Goal: Use online tool/utility: Use online tool/utility

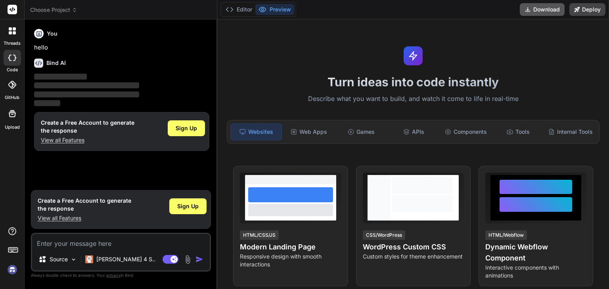
click at [537, 8] on button "Download" at bounding box center [541, 9] width 45 height 13
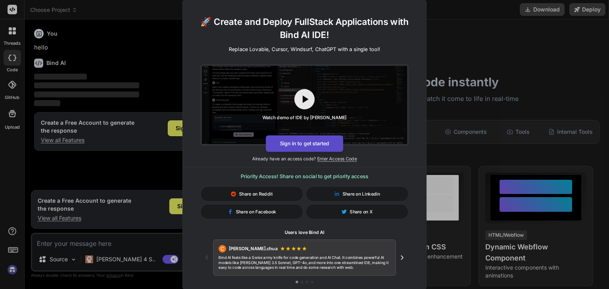
click at [311, 143] on button "Sign in to get started" at bounding box center [303, 143] width 77 height 17
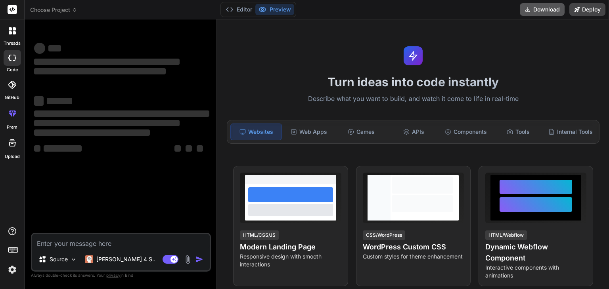
click at [523, 5] on button "Download" at bounding box center [541, 9] width 45 height 13
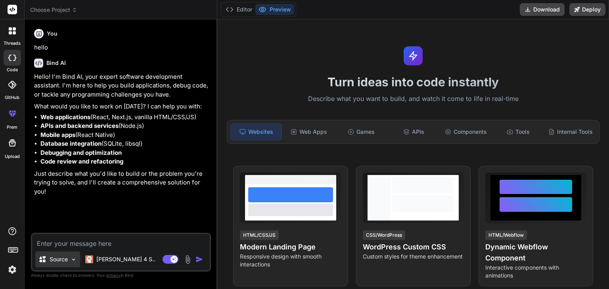
click at [57, 256] on p "Source" at bounding box center [59, 260] width 18 height 8
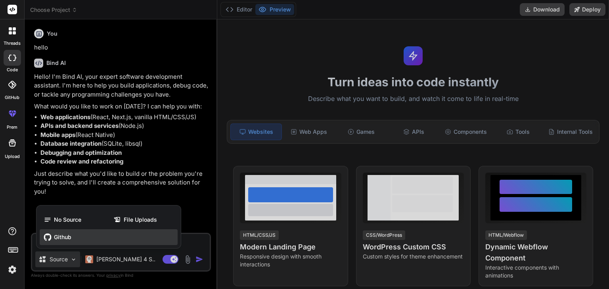
click at [55, 239] on span "Github" at bounding box center [62, 237] width 17 height 8
type textarea "x"
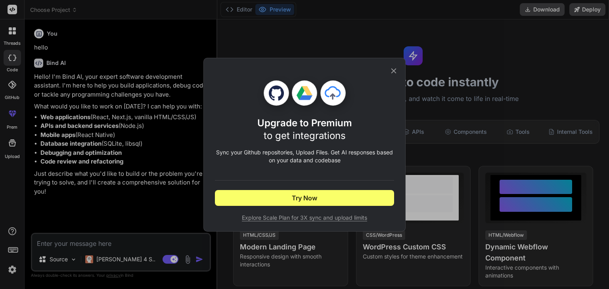
click at [391, 68] on icon at bounding box center [393, 71] width 9 height 9
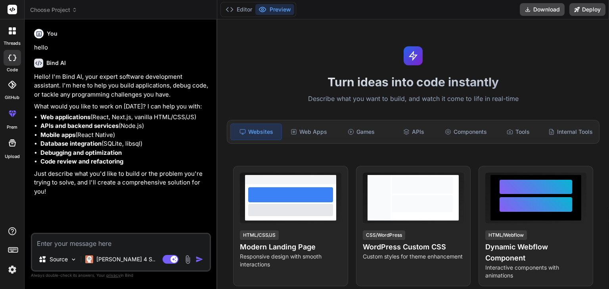
click at [82, 241] on textarea at bounding box center [121, 241] width 178 height 14
type textarea "c"
type textarea "x"
type textarea "ca"
type textarea "x"
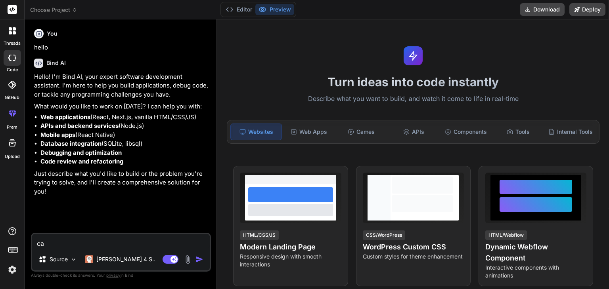
type textarea "can"
type textarea "x"
type textarea "can"
type textarea "x"
type textarea "can u"
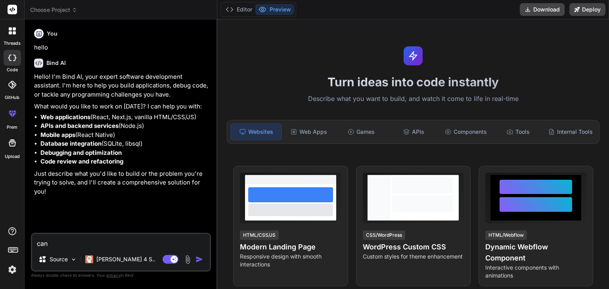
type textarea "x"
type textarea "can u"
type textarea "x"
type textarea "can u r"
type textarea "x"
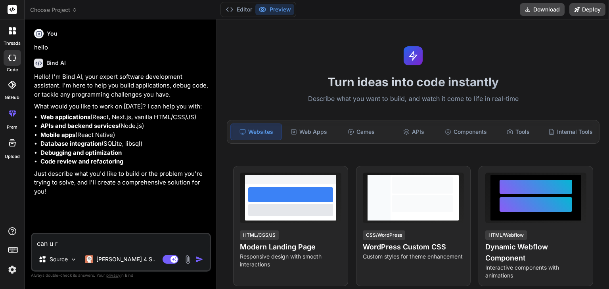
type textarea "can u re"
type textarea "x"
type textarea "can u red"
type textarea "x"
type textarea "can u red"
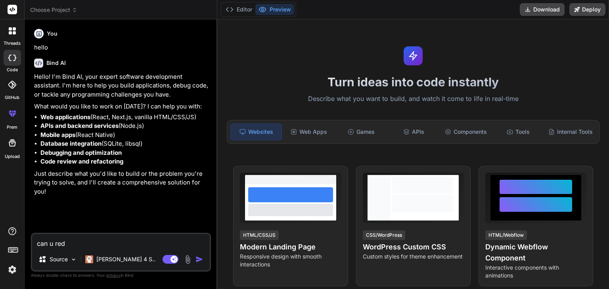
type textarea "x"
type textarea "can u red a"
type textarea "x"
type textarea "can u red"
type textarea "x"
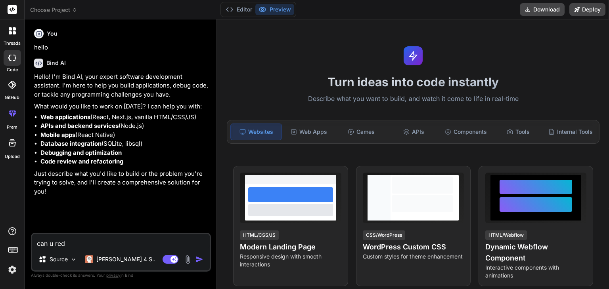
type textarea "can u red"
type textarea "x"
type textarea "can u re"
type textarea "x"
type textarea "can u rea"
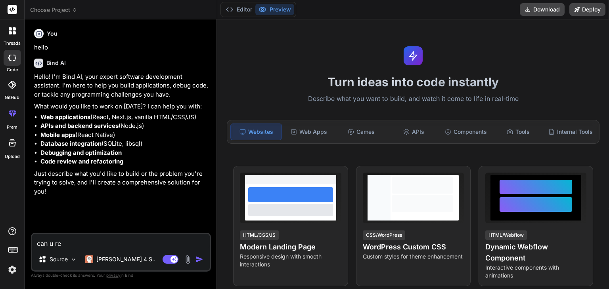
type textarea "x"
type textarea "can u read"
type textarea "x"
type textarea "can u read"
type textarea "x"
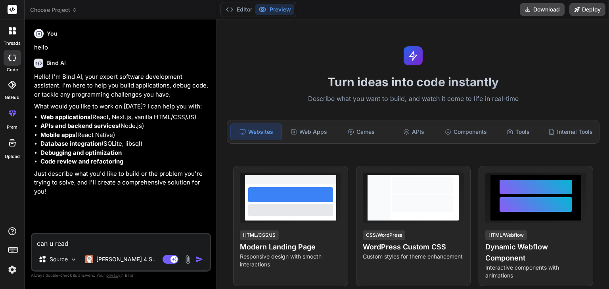
type textarea "can u read a"
type textarea "x"
type textarea "can u read a"
type textarea "x"
type textarea "can u read a 2"
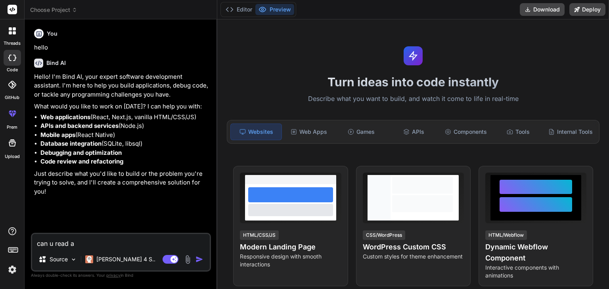
type textarea "x"
type textarea "can u read a 20"
type textarea "x"
type textarea "can u read a 200"
type textarea "x"
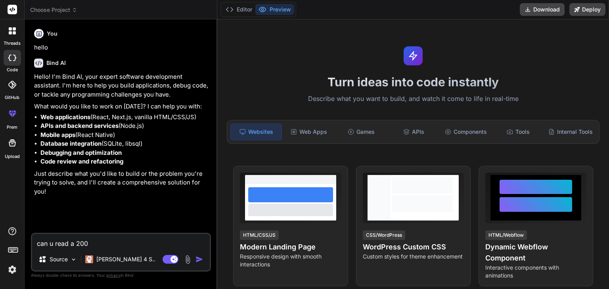
type textarea "can u read a 2000"
type textarea "x"
type textarea "can u read a 2000"
type textarea "x"
type textarea "can u read a 2000 l"
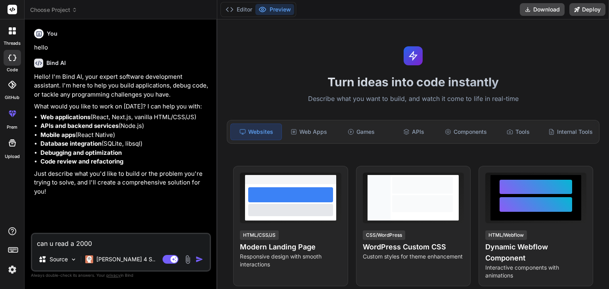
type textarea "x"
type textarea "can u read a 2000 li"
type textarea "x"
type textarea "can u read a 2000 lin"
type textarea "x"
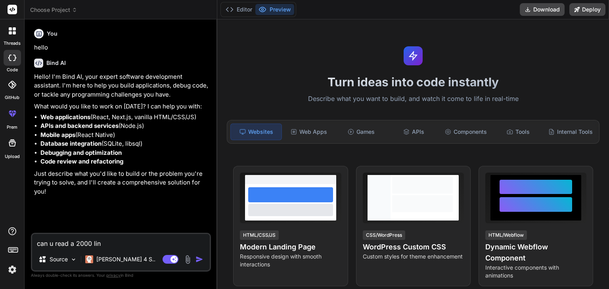
type textarea "can u read a 2000 line"
type textarea "x"
type textarea "can u read a 2000 line"
type textarea "x"
type textarea "can u read a 2000 line c"
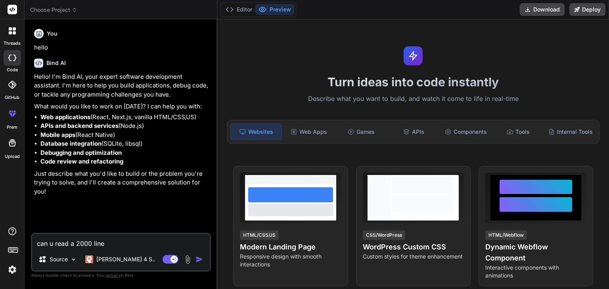
type textarea "x"
type textarea "can u read a 2000 line co"
type textarea "x"
type textarea "can u read a 2000 line cod"
type textarea "x"
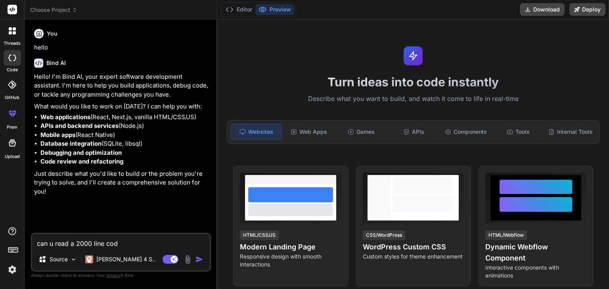
type textarea "can u read a 2000 line code"
type textarea "x"
type textarea "can u read a 2000 line code"
type textarea "x"
type textarea "can u read a 2000 line code ?"
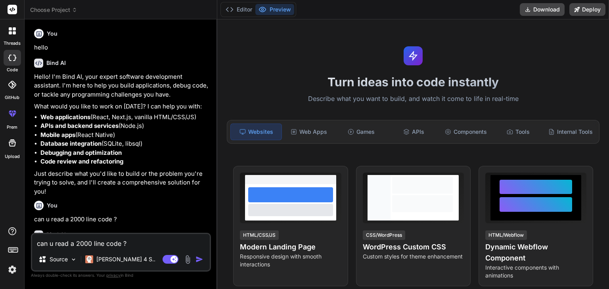
type textarea "x"
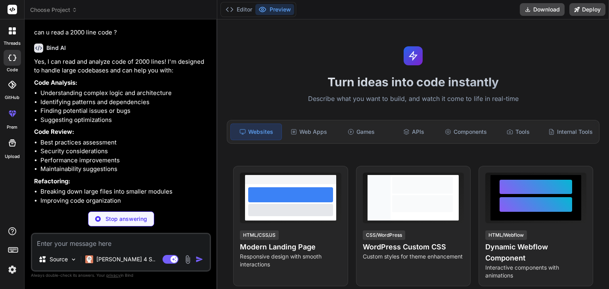
scroll to position [187, 0]
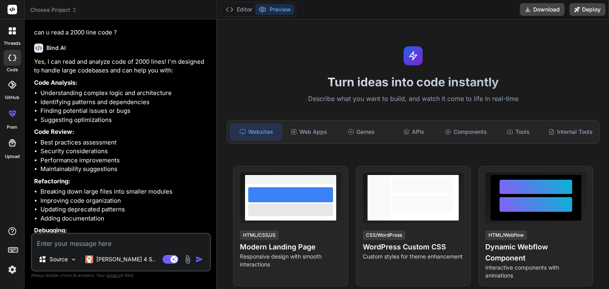
type textarea "x"
type textarea "i"
type textarea "x"
type textarea "i"
type textarea "x"
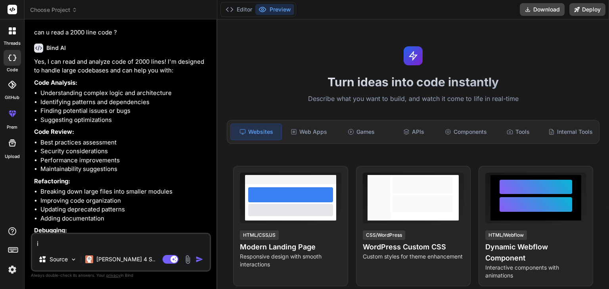
type textarea "i m"
type textarea "x"
type textarea "i m"
type textarea "x"
type textarea "i m g"
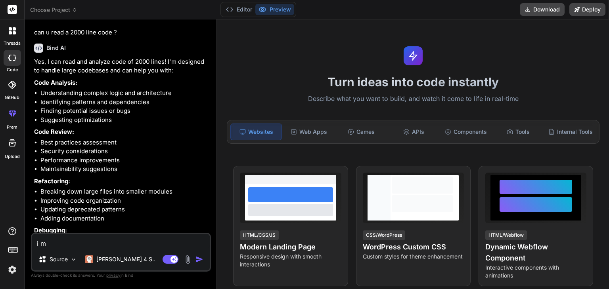
type textarea "x"
type textarea "i m gi"
type textarea "x"
type textarea "i m giv"
type textarea "x"
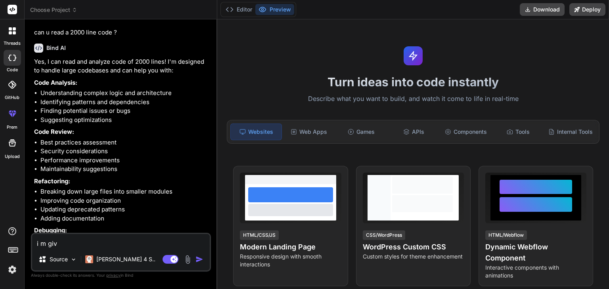
type textarea "i m givi"
type textarea "x"
type textarea "i m givin"
type textarea "x"
type textarea "i m giving"
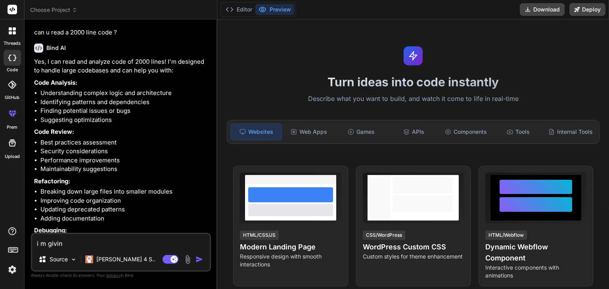
type textarea "x"
type textarea "i m giving"
type textarea "x"
type textarea "i m giving u"
type textarea "x"
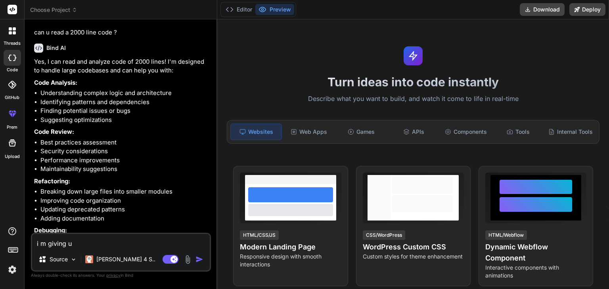
type textarea "i m giving u"
type textarea "x"
type textarea "i m giving u a"
type textarea "x"
type textarea "i m giving u a"
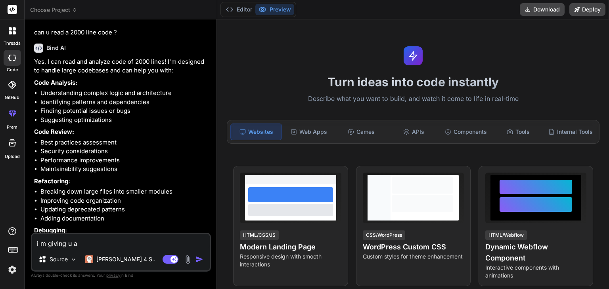
type textarea "x"
type textarea "i m giving u a c"
type textarea "x"
type textarea "i m giving u a co"
type textarea "x"
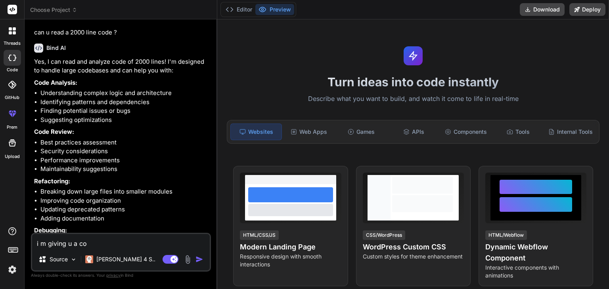
type textarea "i m giving u a cod"
type textarea "x"
type textarea "i m giving u a code"
type textarea "x"
type textarea "i m giving u a code"
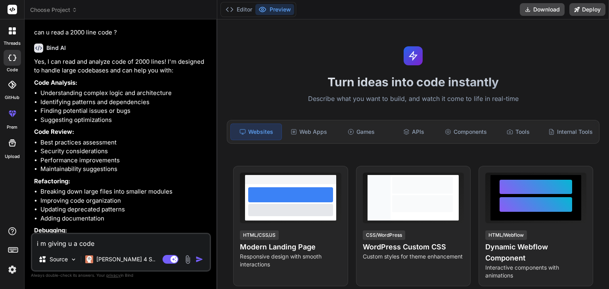
type textarea "x"
type textarea "i m giving u a code f"
type textarea "x"
type textarea "i m giving u a code fi"
type textarea "x"
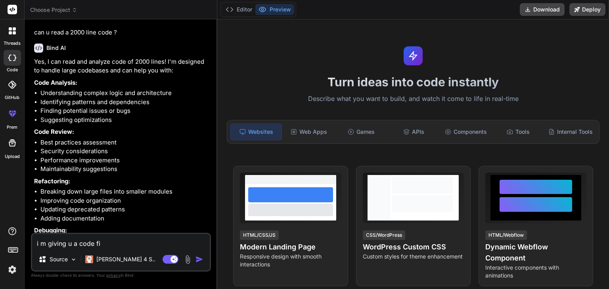
type textarea "i m giving u a code fie"
type textarea "x"
type textarea "i m giving u a code fi"
type textarea "x"
type textarea "i m giving u a code fil"
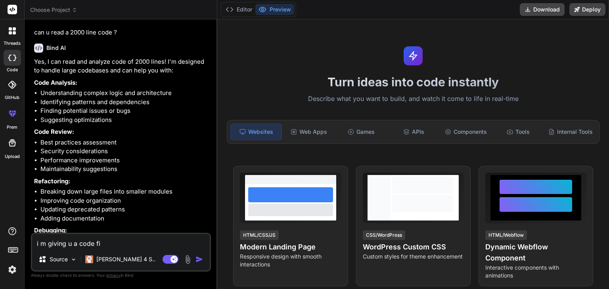
type textarea "x"
type textarea "i m giving u a code file"
type textarea "x"
type textarea "i m giving u a code file,"
type textarea "x"
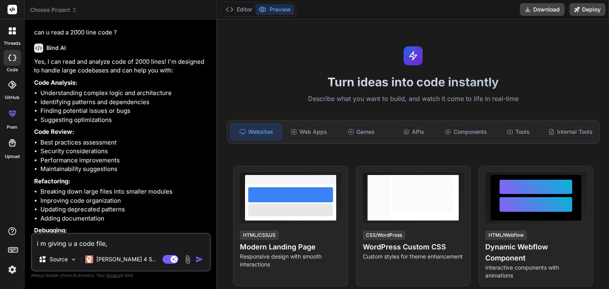
type textarea "i m giving u a code file,"
type textarea "x"
type textarea "i m giving u a code file, i"
type textarea "x"
type textarea "i m giving u a code file, it"
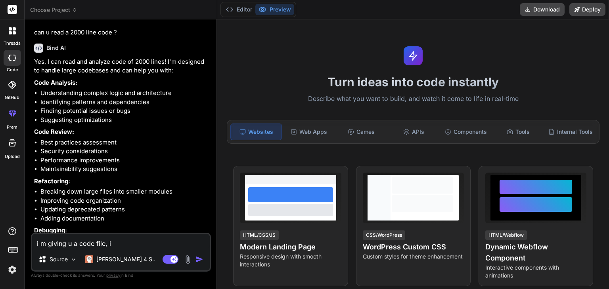
type textarea "x"
type textarea "i m giving u a code file, its"
type textarea "x"
type textarea "i m giving u a code file, its"
type textarea "x"
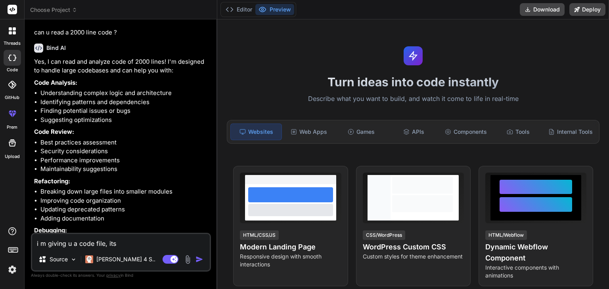
type textarea "i m giving u a code file, its"
type textarea "x"
type textarea "i m giving u a code file, its"
type textarea "x"
type textarea "i m giving u a code file, its s"
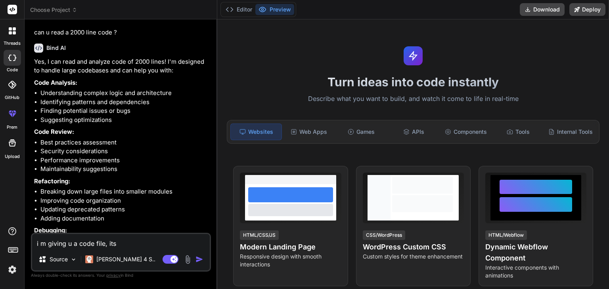
type textarea "x"
type textarea "i m giving u a code file, its se"
type textarea "x"
type textarea "i m giving u a code file, its sec"
type textarea "x"
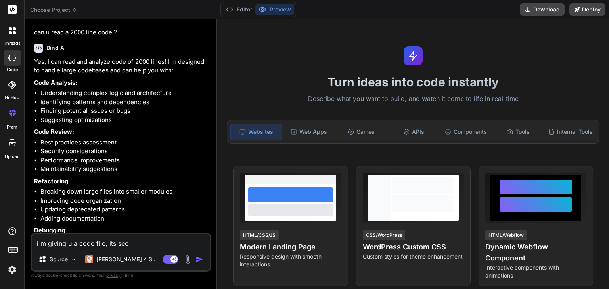
type textarea "i m giving u a code file, its sect"
type textarea "x"
type textarea "i m giving u a code file, its secti"
type textarea "x"
type textarea "i m giving u a code file, its sectio"
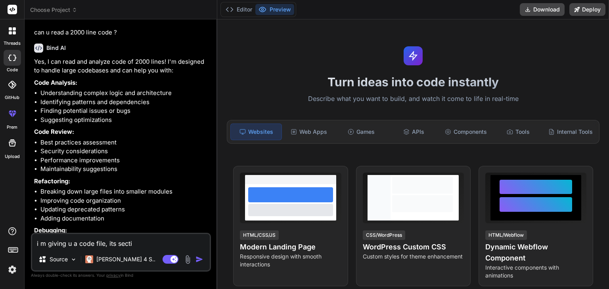
type textarea "x"
type textarea "i m giving u a code file, its sectios"
type textarea "x"
type textarea "i m giving u a code file, its sectios"
type textarea "x"
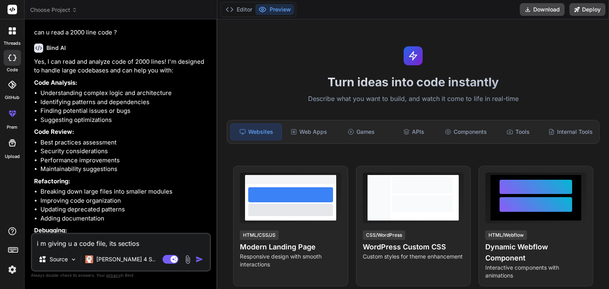
type textarea "i m giving u a code file, its sectios"
type textarea "x"
type textarea "i m giving u a code file, its sectio"
type textarea "x"
type textarea "i m giving u a code file, its section"
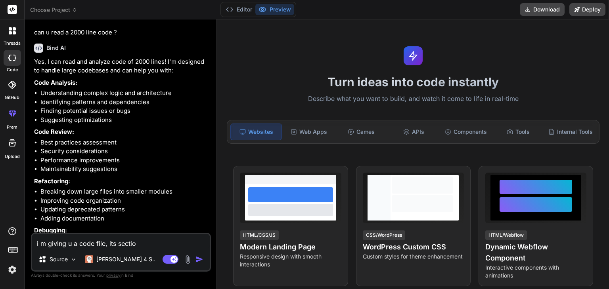
type textarea "x"
type textarea "i m giving u a code file, its sections"
type textarea "x"
type textarea "i m giving u a code file, its sections"
type textarea "x"
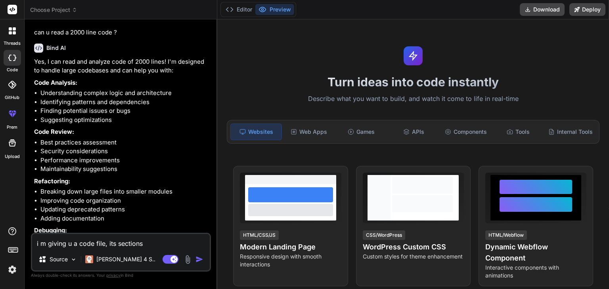
type textarea "i m giving u a code file, its sections l"
type textarea "x"
type textarea "i m giving u a code file, its sections li"
type textarea "x"
type textarea "i m giving u a code file, its sections lik"
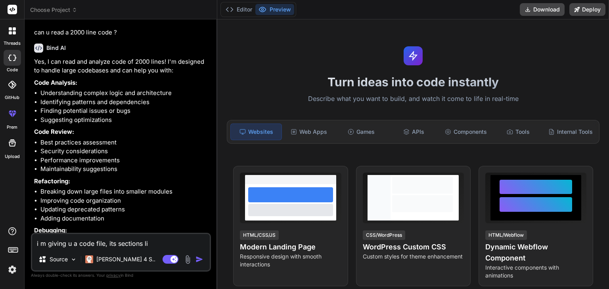
type textarea "x"
type textarea "i m giving u a code file, its sections like"
type textarea "x"
type textarea "i m giving u a code file, its sections like"
type textarea "x"
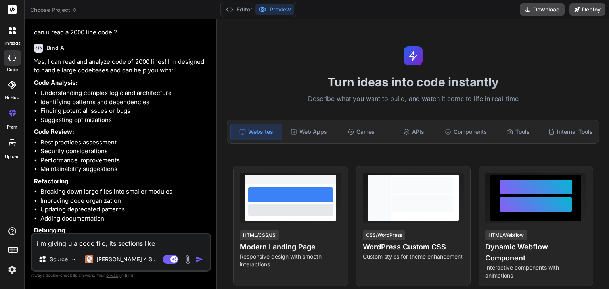
paste textarea "SPECIAL OFFERS"
type textarea "i m giving u a code file, its sections like SPECIAL OFFERS"
type textarea "x"
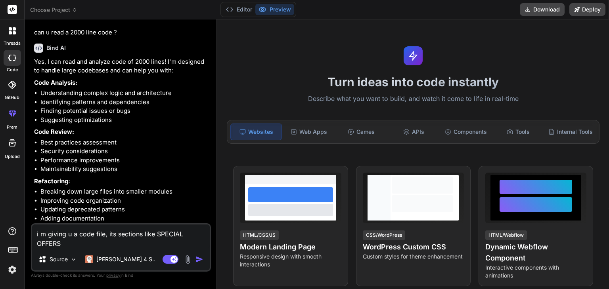
type textarea "i m giving u a code file, its sections like SPECIAL OFFERS"
type textarea "x"
type textarea "i m giving u a code file, its sections like SPECIAL OFFERS a"
type textarea "x"
type textarea "i m giving u a code file, its sections like SPECIAL OFFERS an"
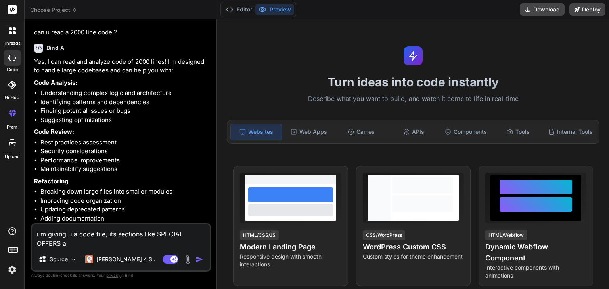
type textarea "x"
type textarea "i m giving u a code file, its sections like SPECIAL OFFERS and"
type textarea "x"
type textarea "i m giving u a code file, its sections like SPECIAL OFFERS and"
type textarea "x"
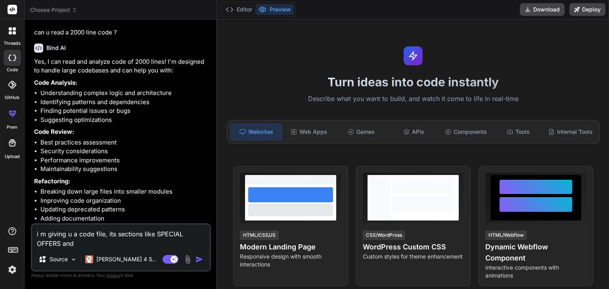
type textarea "i m giving u a code file, its sections like SPECIAL OFFERS and b"
type textarea "x"
type textarea "i m giving u a code file, its sections like SPECIAL OFFERS and be"
type textarea "x"
type textarea "i m giving u a code file, its sections like SPECIAL OFFERS and bel"
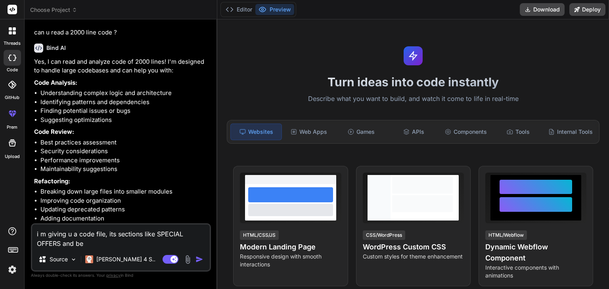
type textarea "x"
type textarea "i m giving u a code file, its sections like SPECIAL OFFERS and belo"
type textarea "x"
type textarea "i m giving u a code file, its sections like SPECIAL OFFERS and below"
type textarea "x"
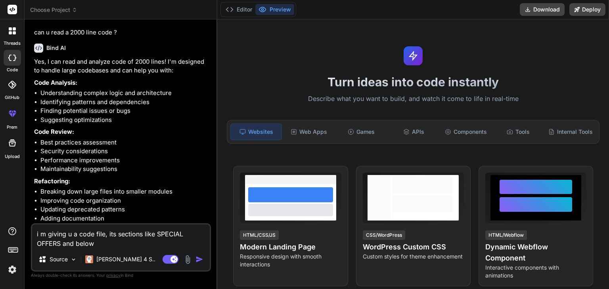
type textarea "i m giving u a code file, its sections like SPECIAL OFFERS and below"
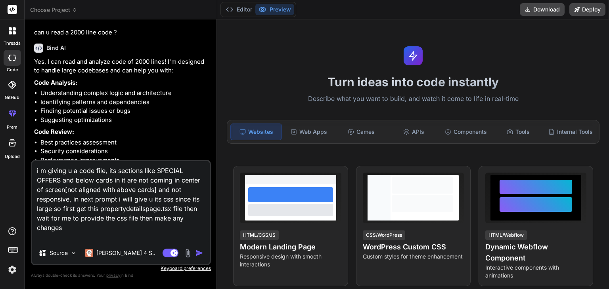
paste textarea "SPECIAL OFFERS"
paste textarea "import "../utils/reactDatesInit"; import React, { useState, useEffect } from "r…"
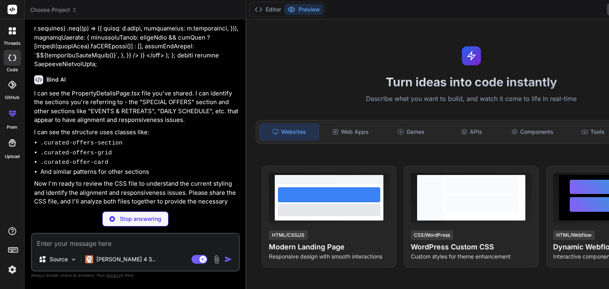
scroll to position [3017, 0]
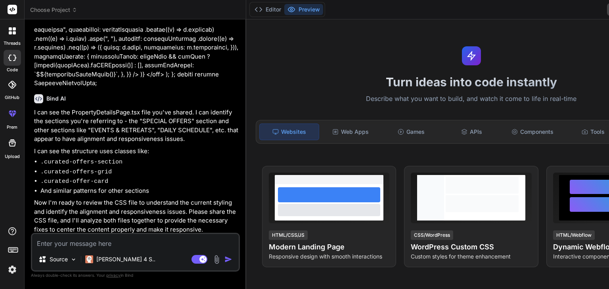
paste textarea ".curated-events-horizontal-scroll { display: block; width: 100%; padding: 0 0 1…"
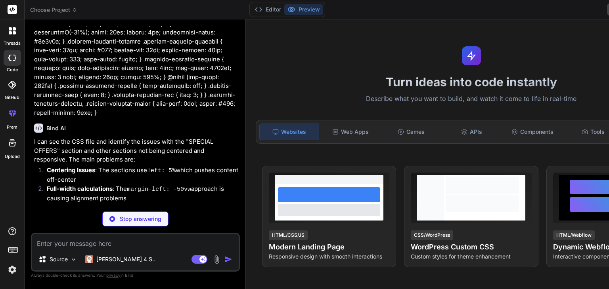
scroll to position [8072, 0]
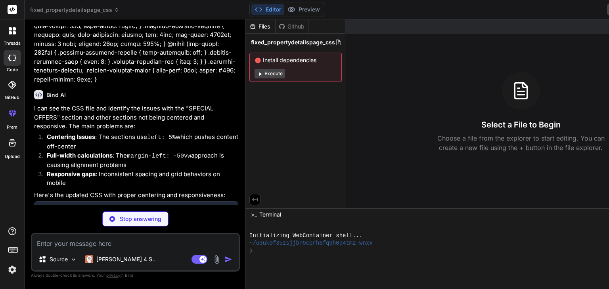
click at [268, 71] on button "Execute" at bounding box center [269, 74] width 31 height 10
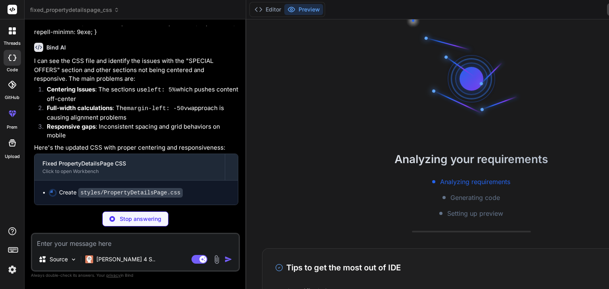
scroll to position [84, 0]
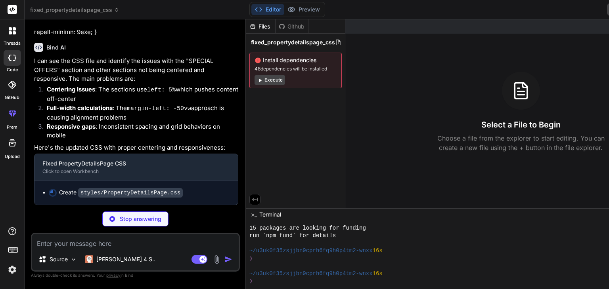
click at [270, 80] on button "Execute" at bounding box center [269, 80] width 31 height 10
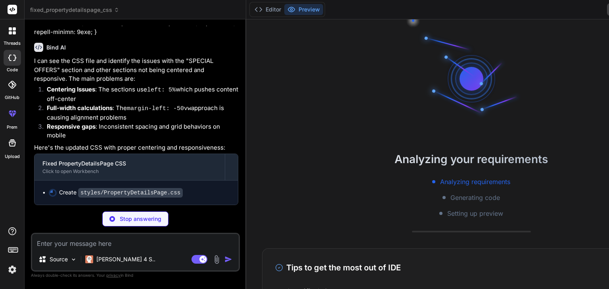
scroll to position [198, 0]
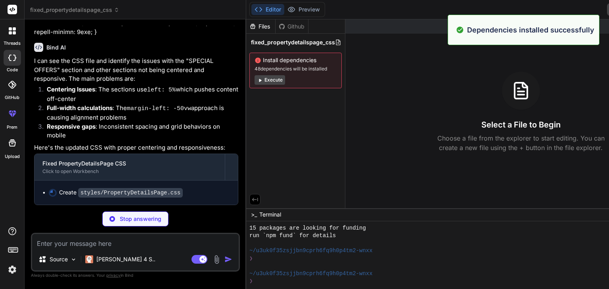
click at [302, 44] on span "fixed_propertydetailspage_css" at bounding box center [293, 42] width 84 height 8
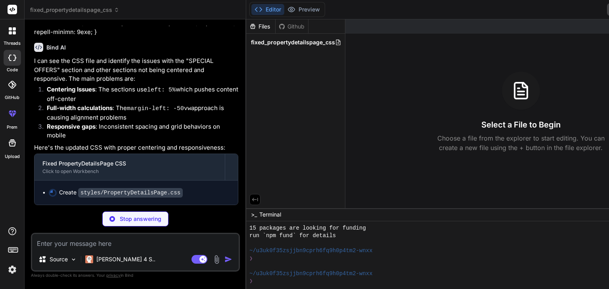
click at [288, 36] on div "fixed_propertydetailspage_css" at bounding box center [295, 42] width 99 height 17
click at [284, 44] on span "fixed_propertydetailspage_css" at bounding box center [293, 42] width 84 height 8
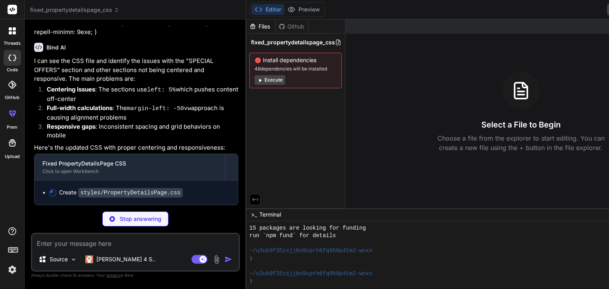
click at [265, 77] on button "Execute" at bounding box center [269, 80] width 31 height 10
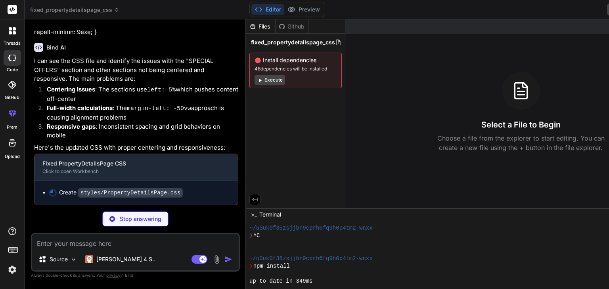
scroll to position [312, 0]
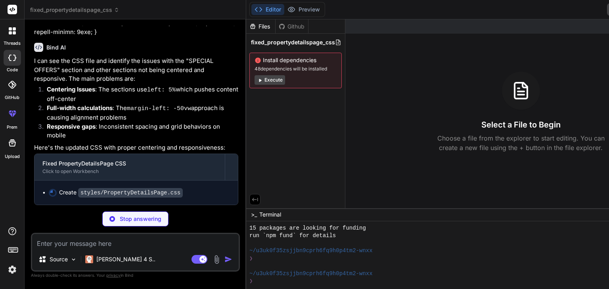
click at [279, 60] on span "Install dependencies" at bounding box center [295, 60] width 82 height 8
click at [260, 59] on span "Install dependencies" at bounding box center [295, 60] width 82 height 8
click at [275, 79] on button "Execute" at bounding box center [269, 80] width 31 height 10
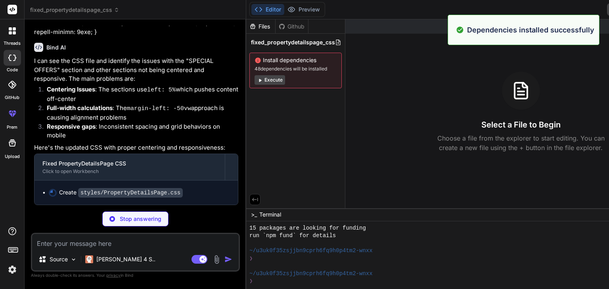
scroll to position [426, 0]
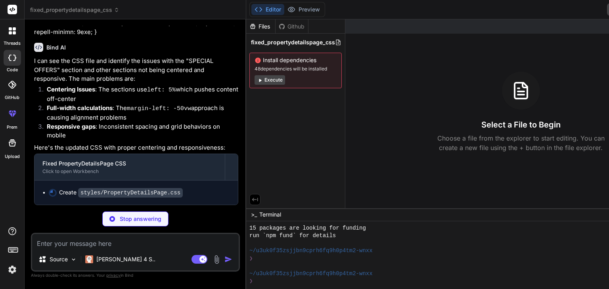
click at [252, 196] on icon at bounding box center [254, 199] width 7 height 7
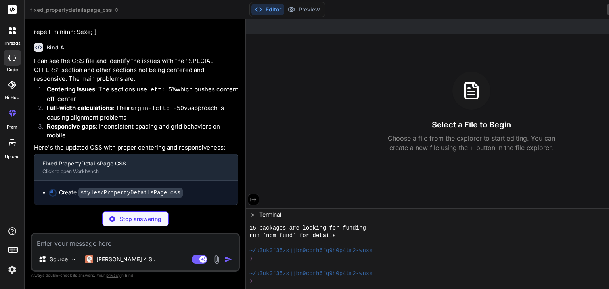
click at [250, 199] on icon at bounding box center [253, 200] width 6 height 4
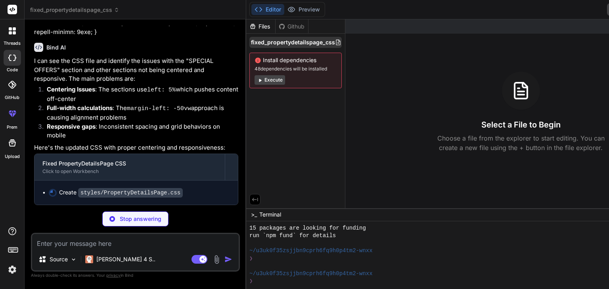
click at [335, 43] on icon at bounding box center [338, 42] width 6 height 6
click at [317, 41] on span "fixed_propertydetailspage_css" at bounding box center [293, 42] width 84 height 8
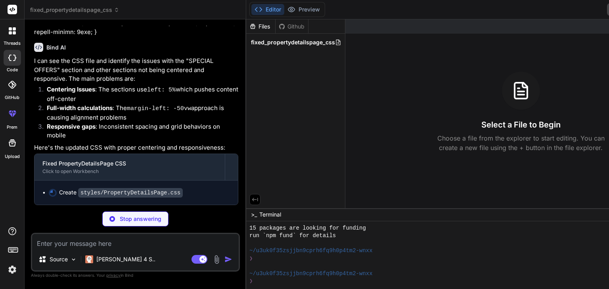
click at [317, 41] on span "fixed_propertydetailspage_css" at bounding box center [293, 42] width 84 height 8
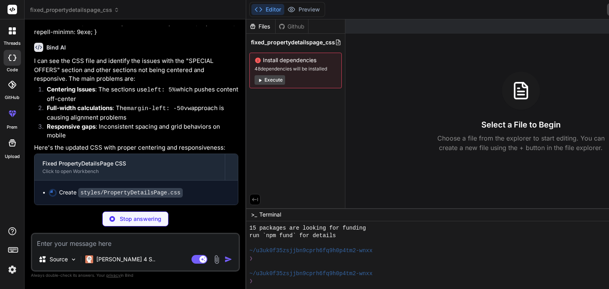
click at [317, 41] on span "fixed_propertydetailspage_css" at bounding box center [293, 42] width 84 height 8
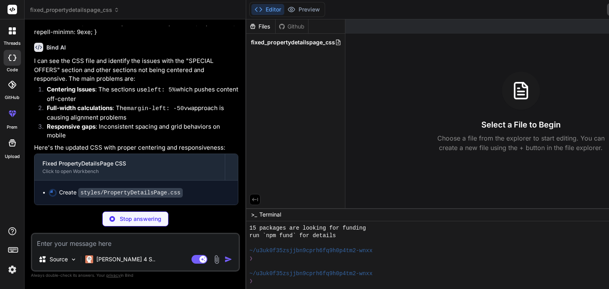
click at [317, 41] on span "fixed_propertydetailspage_css" at bounding box center [293, 42] width 84 height 8
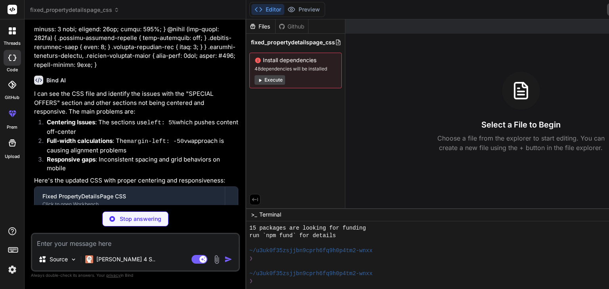
scroll to position [8124, 0]
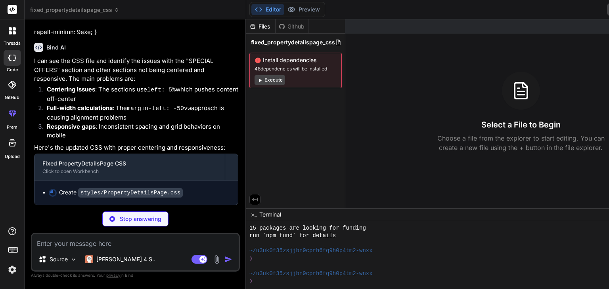
click at [257, 80] on icon at bounding box center [260, 80] width 6 height 6
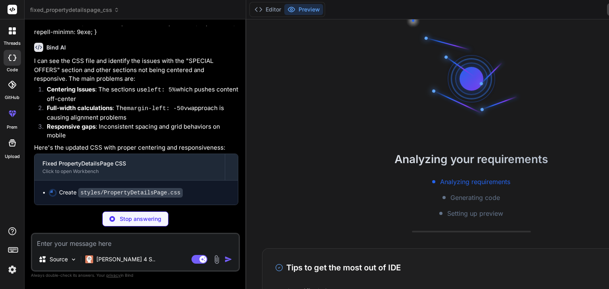
scroll to position [540, 0]
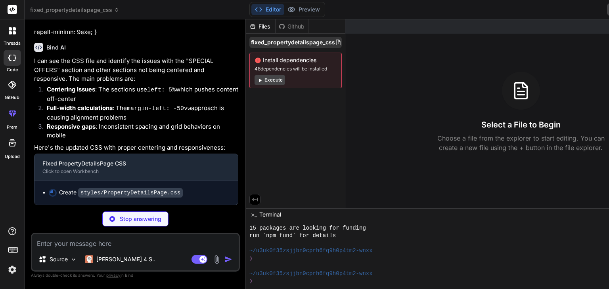
click at [270, 45] on span "fixed_propertydetailspage_css" at bounding box center [293, 42] width 84 height 8
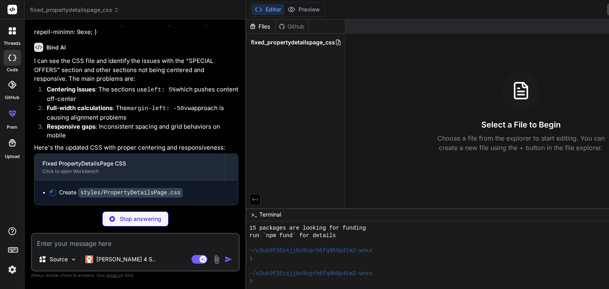
click at [270, 45] on span "fixed_propertydetailspage_css" at bounding box center [293, 42] width 84 height 8
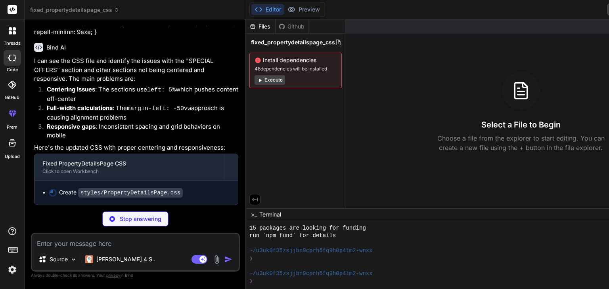
click at [270, 45] on span "fixed_propertydetailspage_css" at bounding box center [293, 42] width 84 height 8
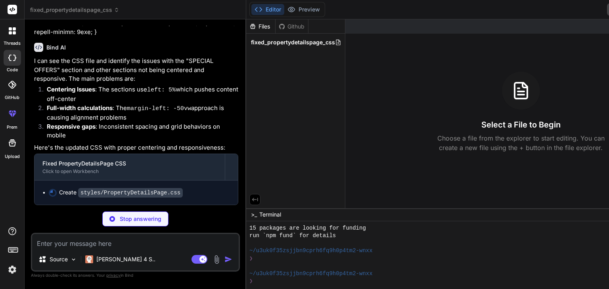
click at [270, 45] on span "fixed_propertydetailspage_css" at bounding box center [293, 42] width 84 height 8
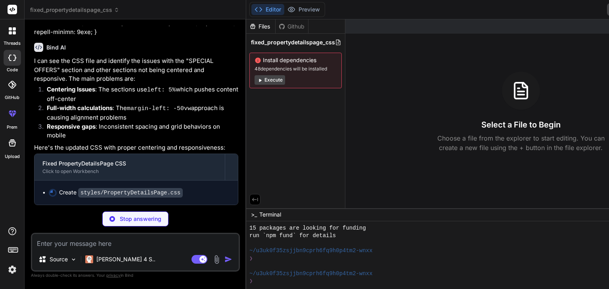
click at [270, 45] on span "fixed_propertydetailspage_css" at bounding box center [293, 42] width 84 height 8
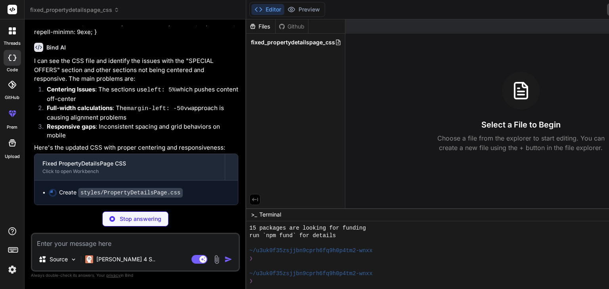
click at [270, 45] on span "fixed_propertydetailspage_css" at bounding box center [293, 42] width 84 height 8
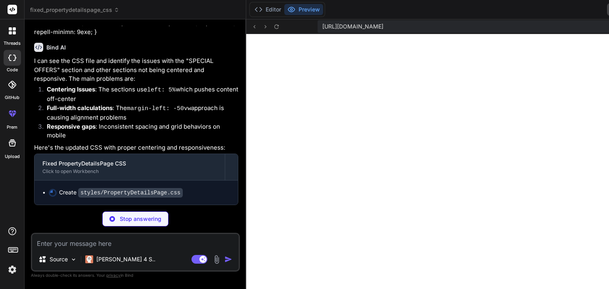
scroll to position [806, 0]
click at [269, 10] on button "Editor" at bounding box center [267, 9] width 33 height 11
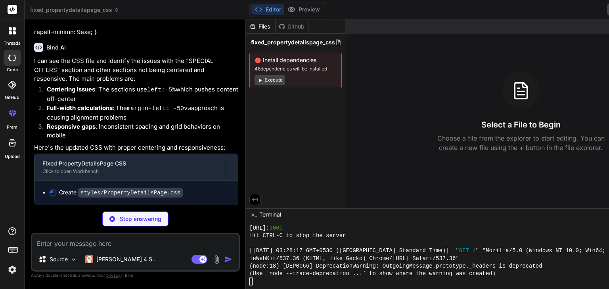
click at [269, 79] on button "Execute" at bounding box center [269, 80] width 31 height 10
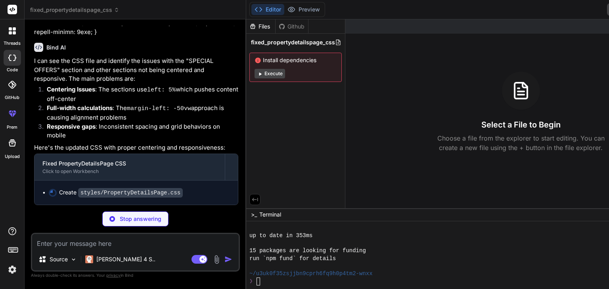
scroll to position [935, 0]
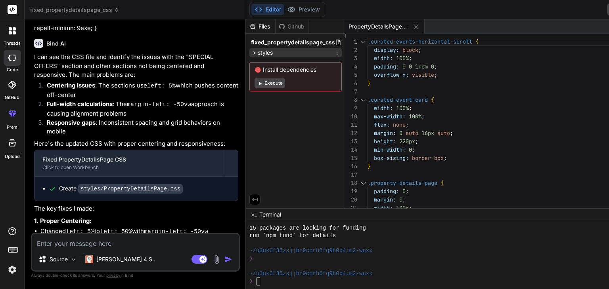
click at [258, 53] on span "styles" at bounding box center [265, 53] width 15 height 8
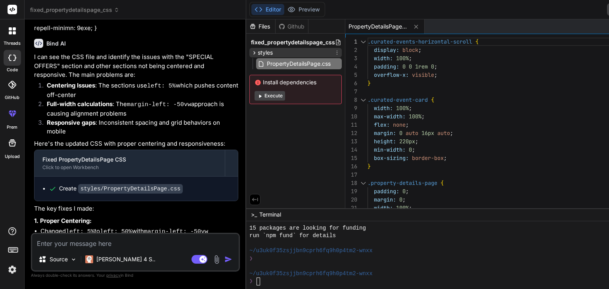
click at [258, 53] on span "styles" at bounding box center [265, 53] width 15 height 8
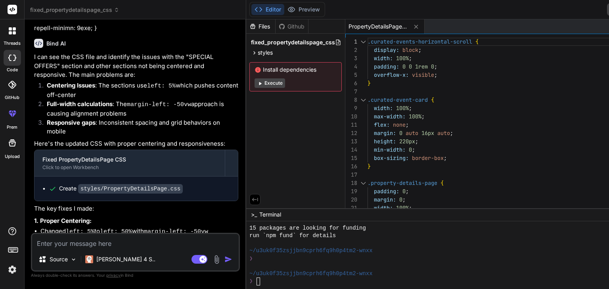
click at [258, 81] on icon at bounding box center [260, 83] width 6 height 6
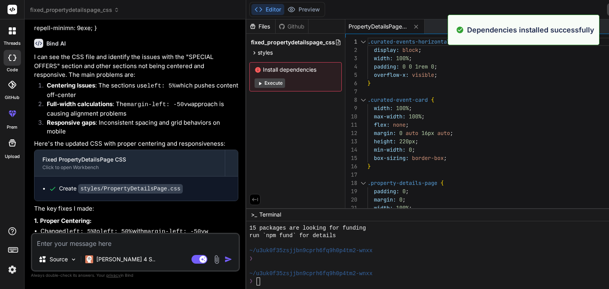
scroll to position [8310, 0]
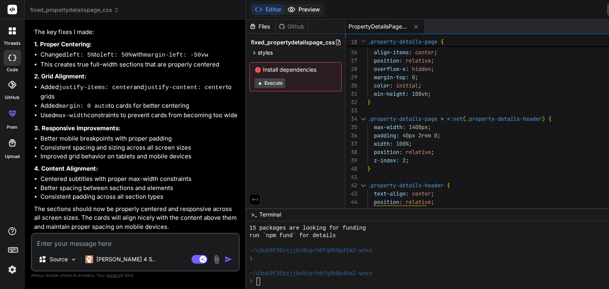
click at [297, 8] on button "Preview" at bounding box center [303, 9] width 39 height 11
click at [265, 7] on button "Editor" at bounding box center [267, 9] width 33 height 11
click at [263, 81] on button "Execute" at bounding box center [269, 83] width 31 height 10
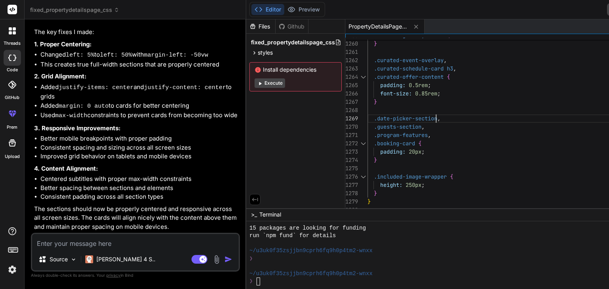
scroll to position [0, 0]
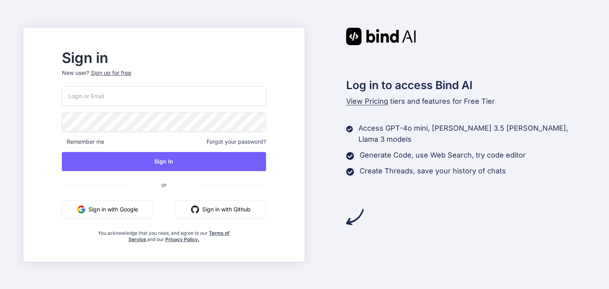
click at [152, 211] on button "Sign in with Google" at bounding box center [108, 209] width 92 height 19
